Goal: Information Seeking & Learning: Learn about a topic

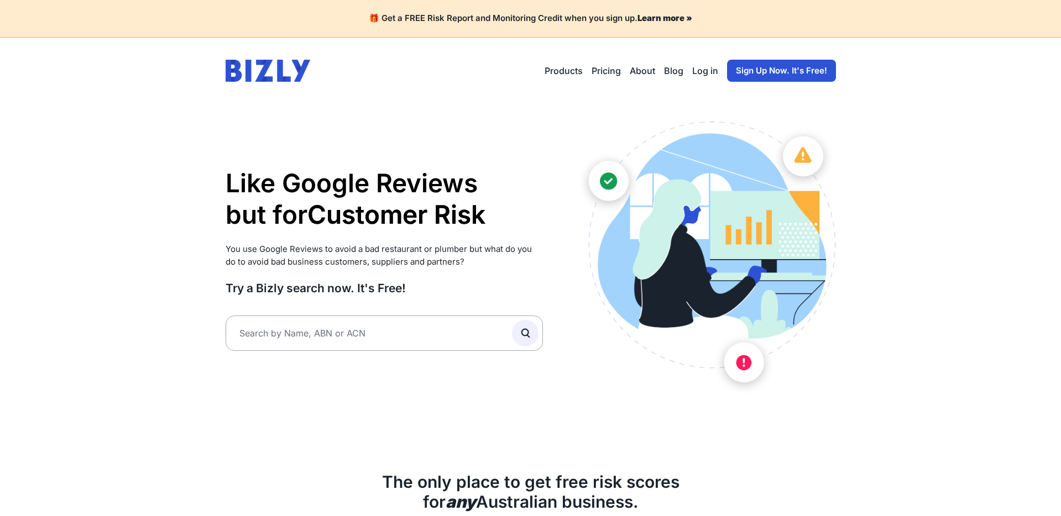
click at [660, 16] on strong "Learn more »" at bounding box center [664, 18] width 55 height 11
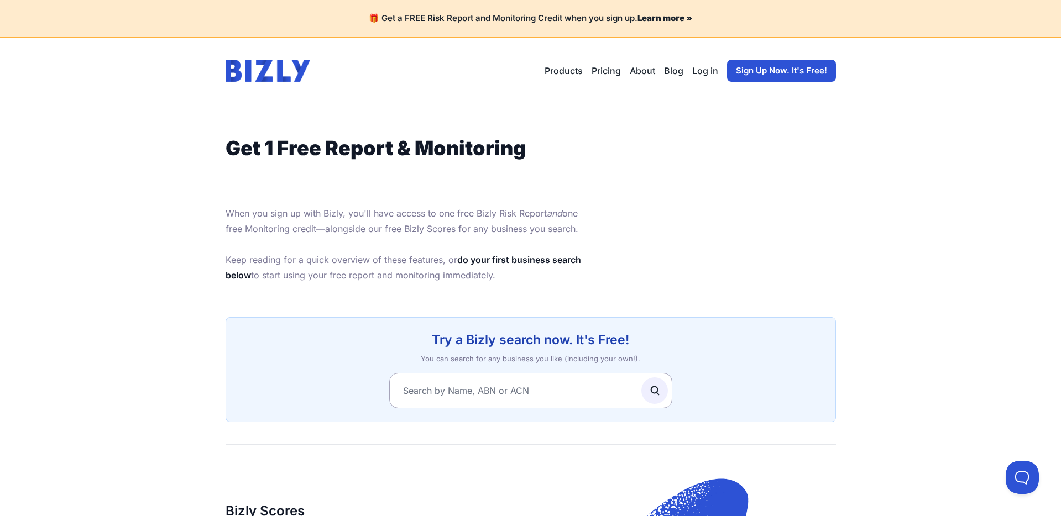
click at [612, 70] on link "Pricing" at bounding box center [605, 70] width 29 height 13
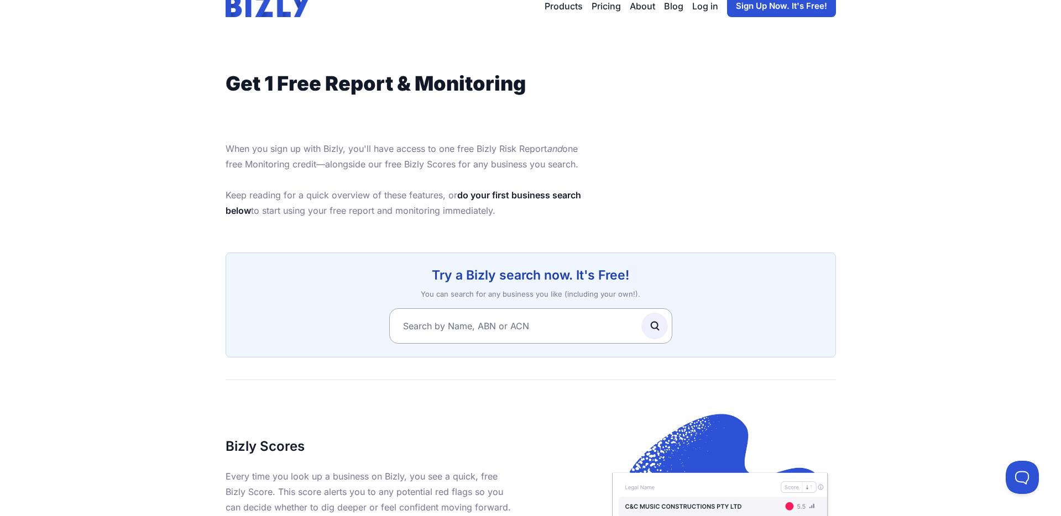
scroll to position [74, 0]
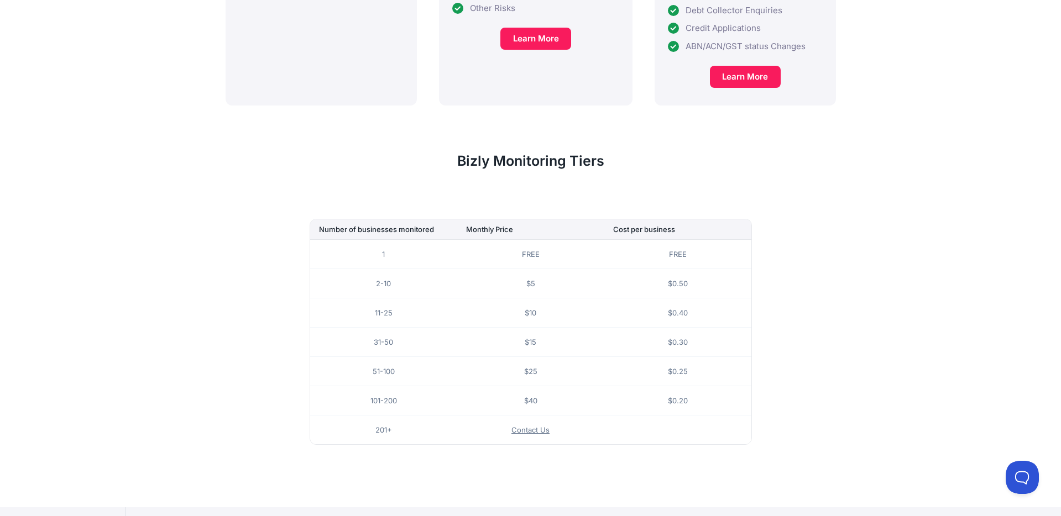
scroll to position [625, 0]
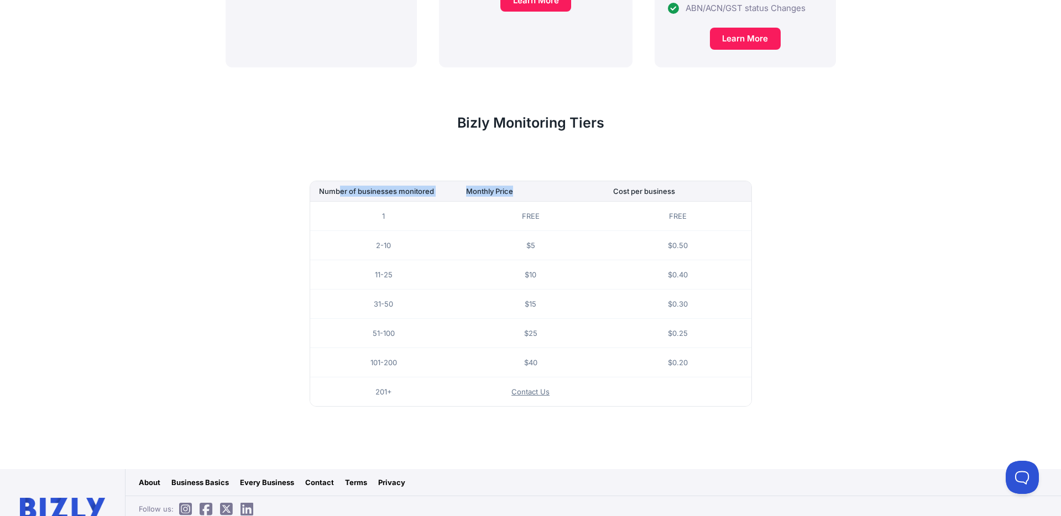
drag, startPoint x: 542, startPoint y: 163, endPoint x: 340, endPoint y: 160, distance: 201.7
click at [340, 181] on tr "Number of businesses monitored Monthly Price Cost per business" at bounding box center [530, 191] width 441 height 20
click at [533, 181] on th "Monthly Price" at bounding box center [530, 191] width 147 height 20
drag, startPoint x: 466, startPoint y: 160, endPoint x: 748, endPoint y: 161, distance: 281.8
click at [747, 181] on tr "Number of businesses monitored Monthly Price Cost per business" at bounding box center [530, 191] width 441 height 20
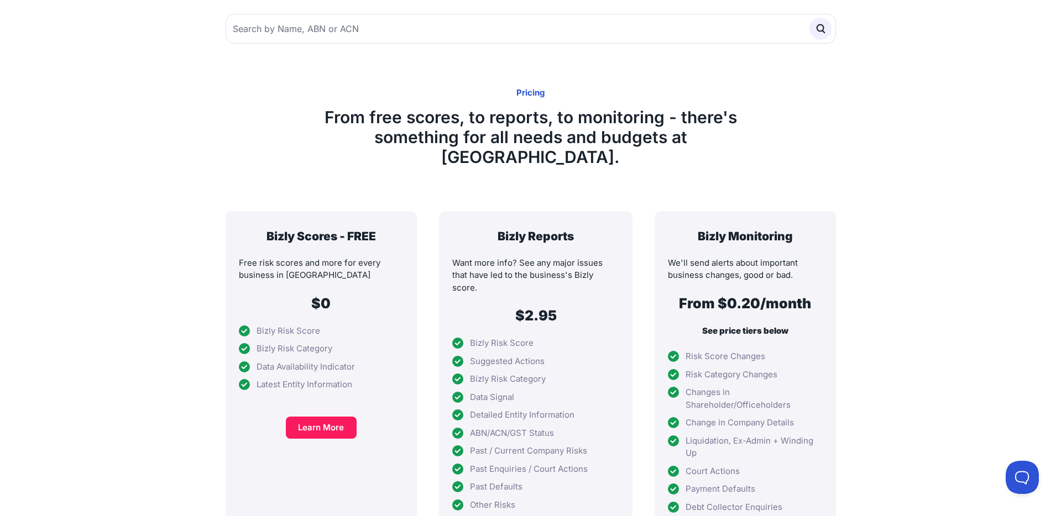
scroll to position [0, 0]
